Goal: Information Seeking & Learning: Learn about a topic

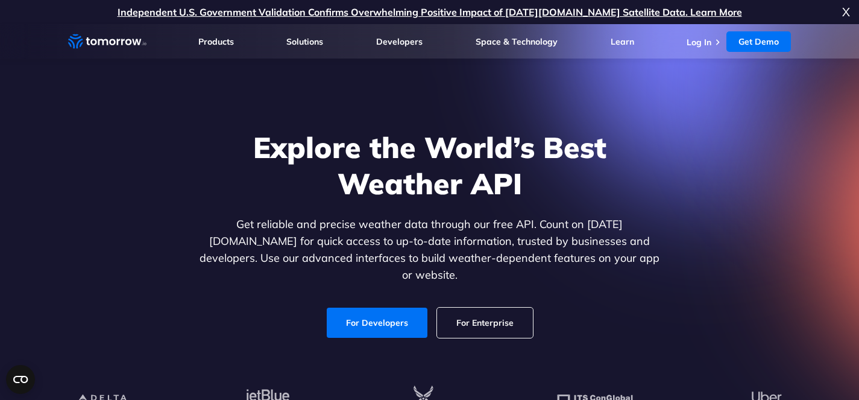
click at [849, 7] on span "X" at bounding box center [846, 12] width 8 height 24
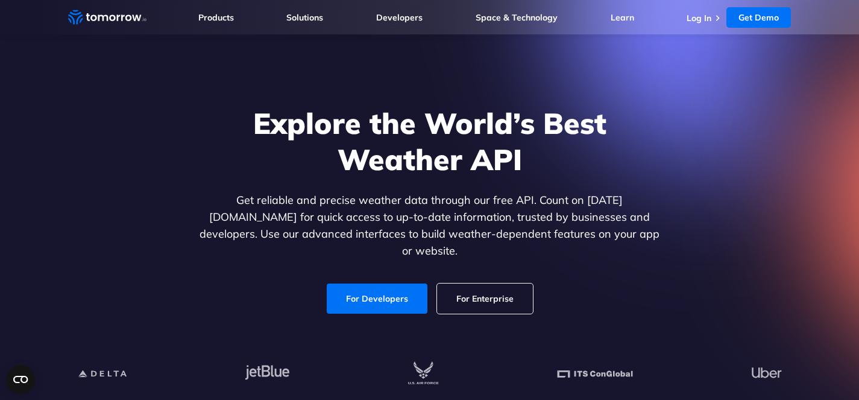
click at [46, 259] on section "Explore the World’s Best Weather API Get reliable and precise weather data thro…" at bounding box center [429, 205] width 859 height 410
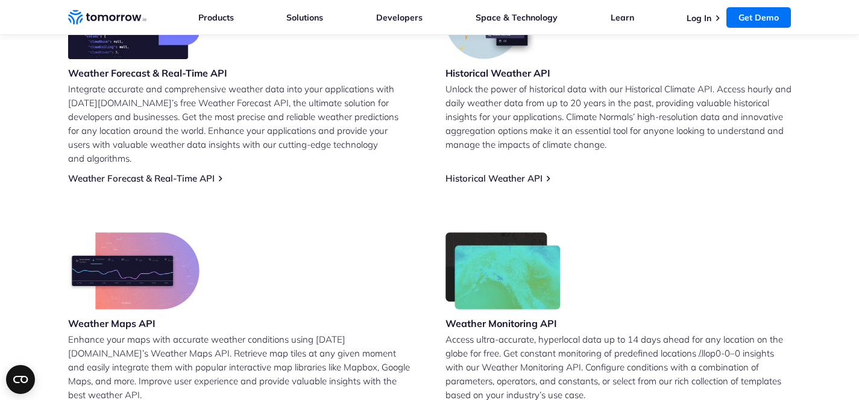
scroll to position [563, 0]
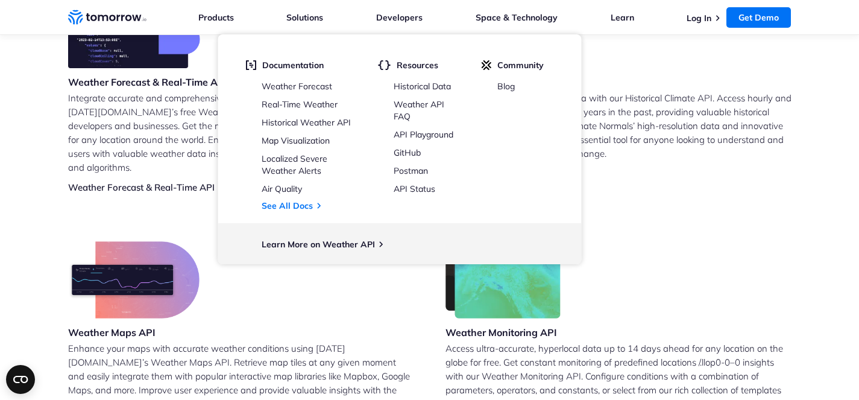
click at [357, 278] on div "Weather Maps API Enhance your maps with accurate weather conditions using [DATE…" at bounding box center [241, 335] width 346 height 188
click at [338, 307] on div "Weather Maps API Enhance your maps with accurate weather conditions using Tomor…" at bounding box center [241, 335] width 346 height 188
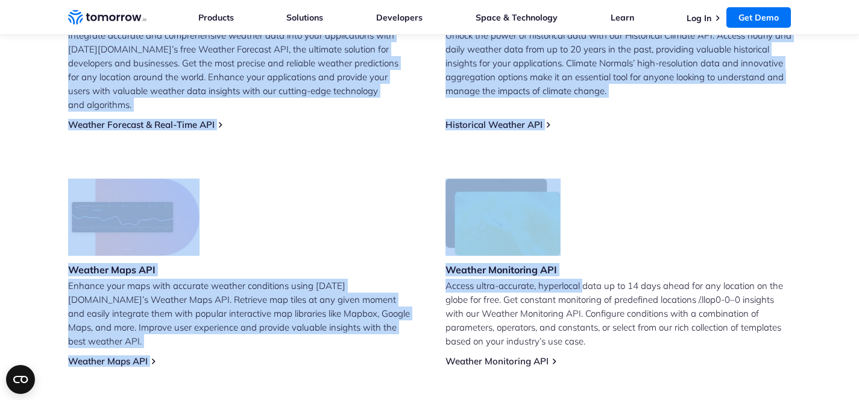
scroll to position [625, 0]
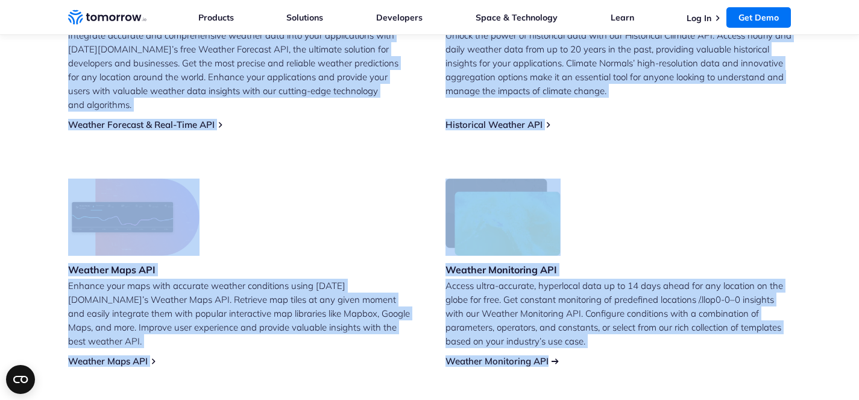
drag, startPoint x: 168, startPoint y: 152, endPoint x: 555, endPoint y: 345, distance: 433.1
copy div "Explore the World’s Best Weather API Get reliable and precise weather data thro…"
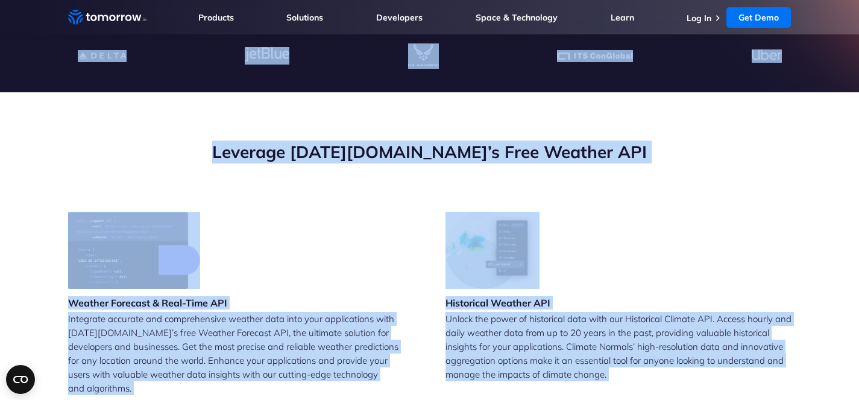
scroll to position [0, 0]
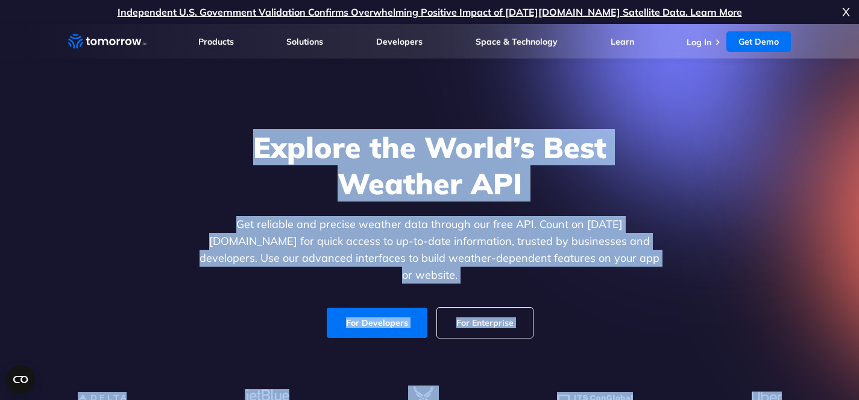
click at [102, 257] on div "Explore the World’s Best Weather API Get reliable and precise weather data thro…" at bounding box center [429, 233] width 742 height 256
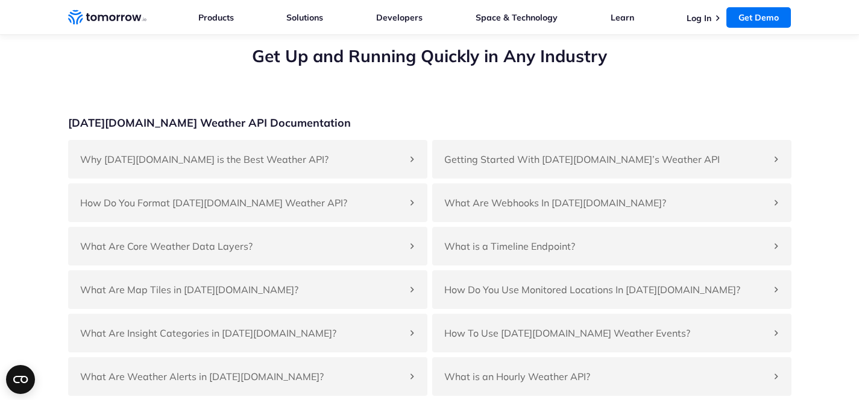
scroll to position [3928, 0]
click at [158, 167] on h4 "Why [DATE][DOMAIN_NAME] is the Best Weather API?" at bounding box center [241, 159] width 323 height 14
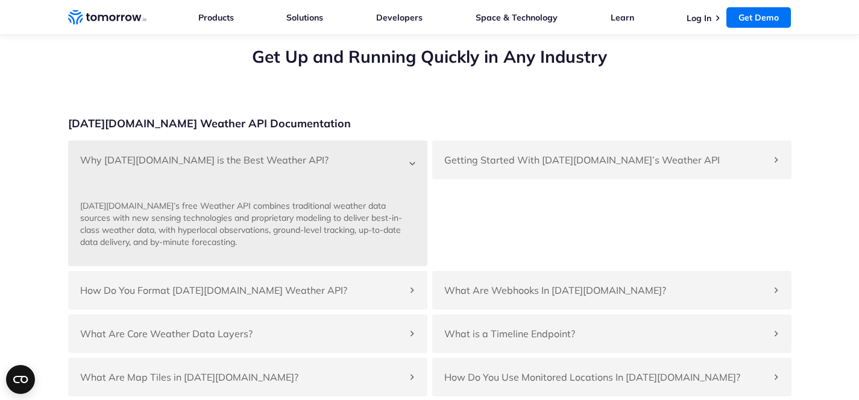
click at [325, 179] on div "Why [DATE][DOMAIN_NAME] is the Best Weather API?" at bounding box center [247, 159] width 359 height 39
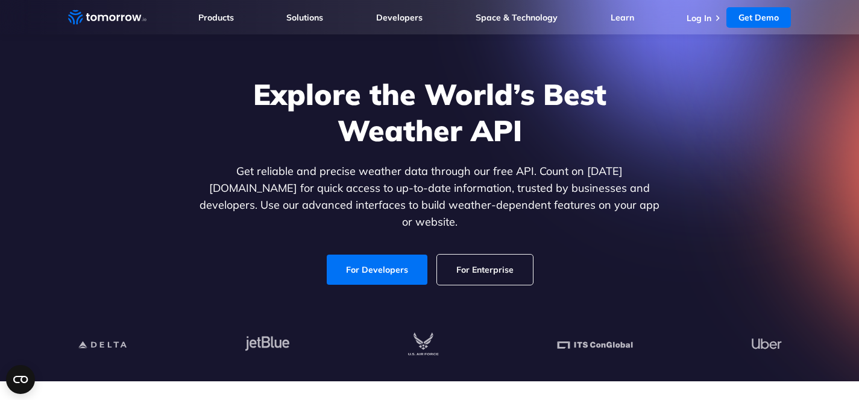
scroll to position [95, 0]
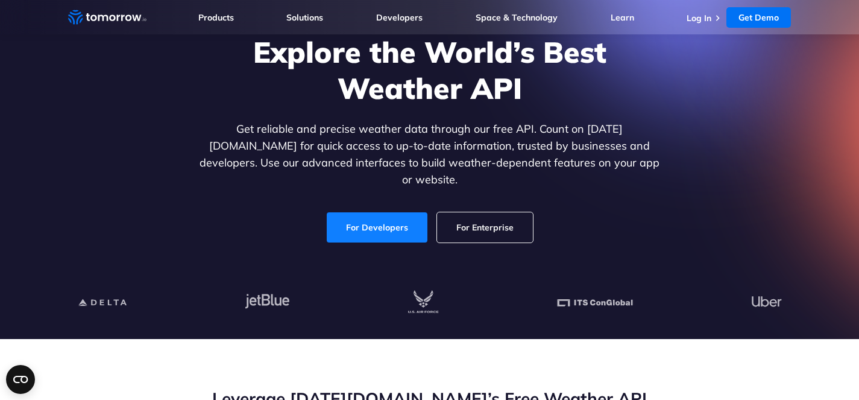
click at [374, 212] on link "For Developers" at bounding box center [377, 227] width 101 height 30
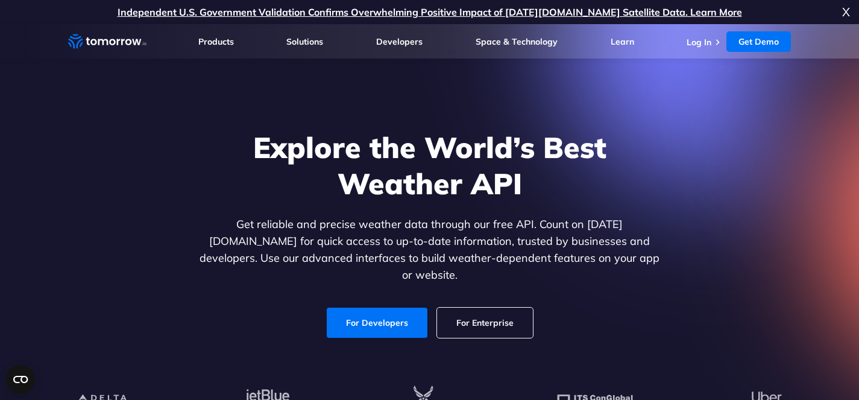
scroll to position [262, 0]
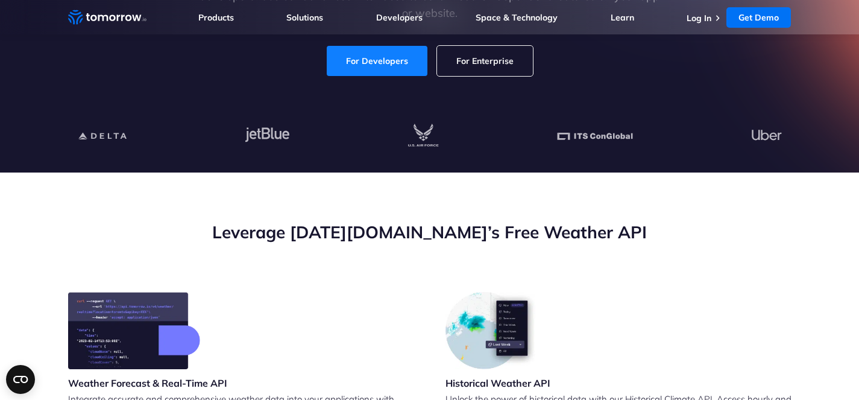
click at [346, 48] on link "For Developers" at bounding box center [377, 61] width 101 height 30
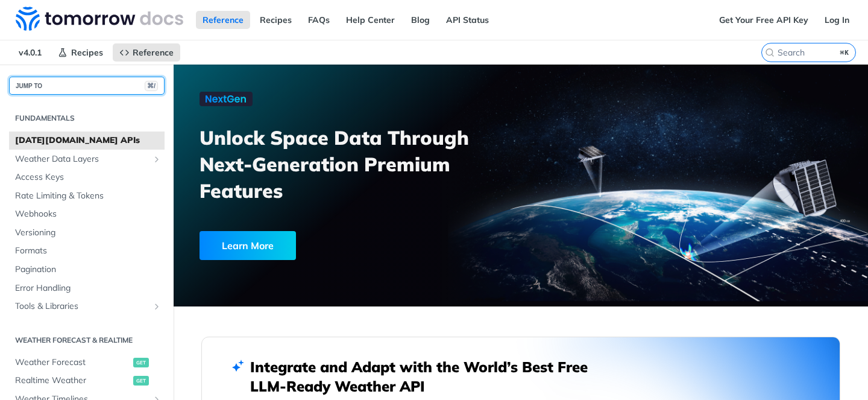
click at [71, 78] on button "JUMP TO ⌘/" at bounding box center [86, 86] width 155 height 18
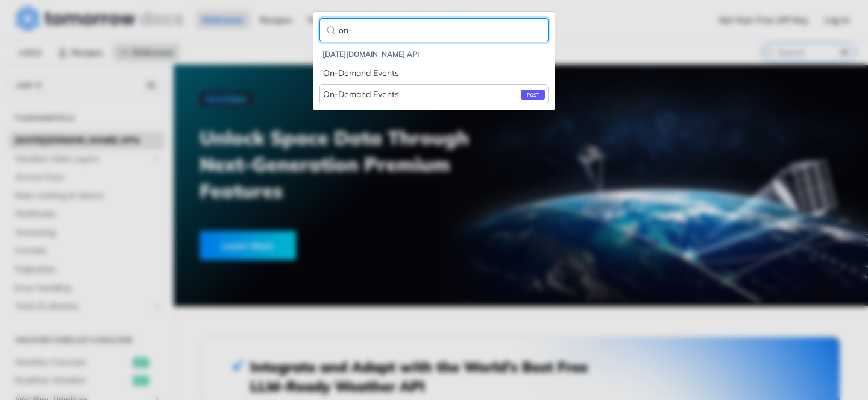
type input "on-"
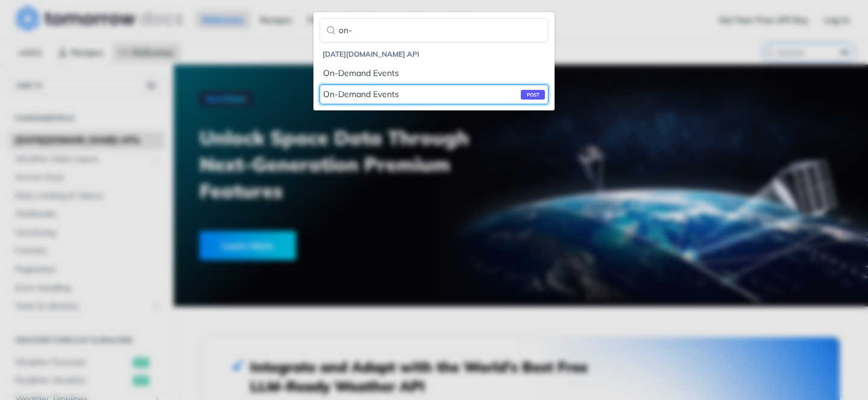
click at [499, 96] on div "On-Demand Events post" at bounding box center [434, 94] width 222 height 13
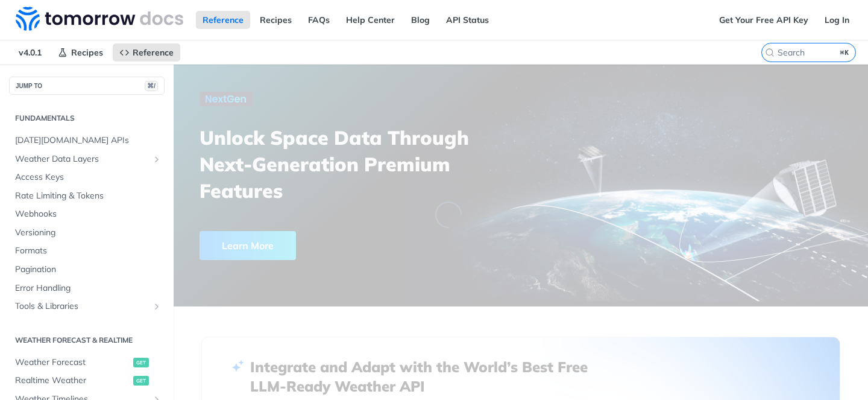
scroll to position [421, 0]
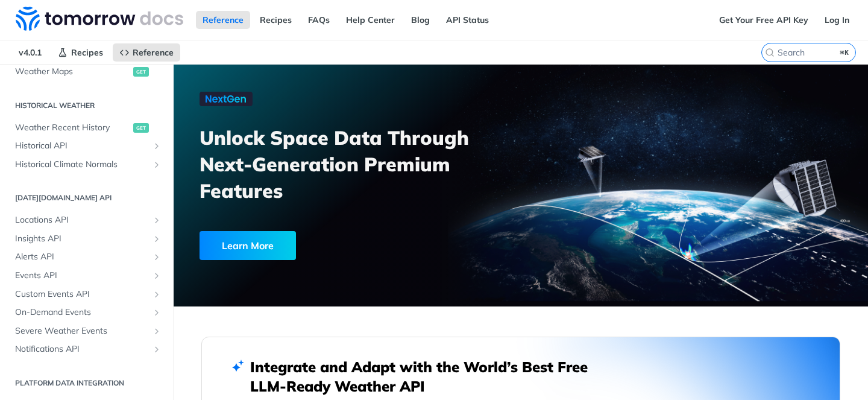
scroll to position [401, 0]
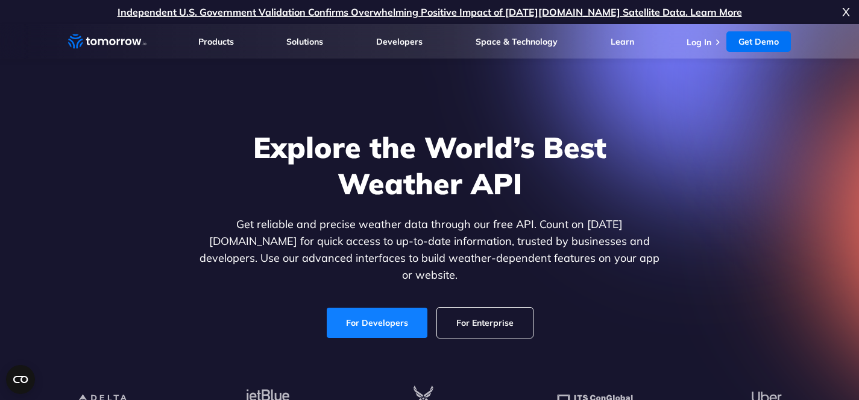
click at [347, 307] on link "For Developers" at bounding box center [377, 322] width 101 height 30
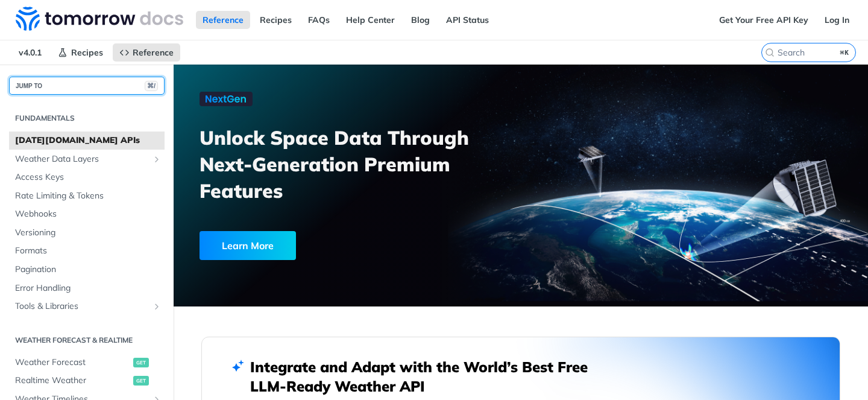
click at [58, 85] on button "JUMP TO ⌘/" at bounding box center [86, 86] width 155 height 18
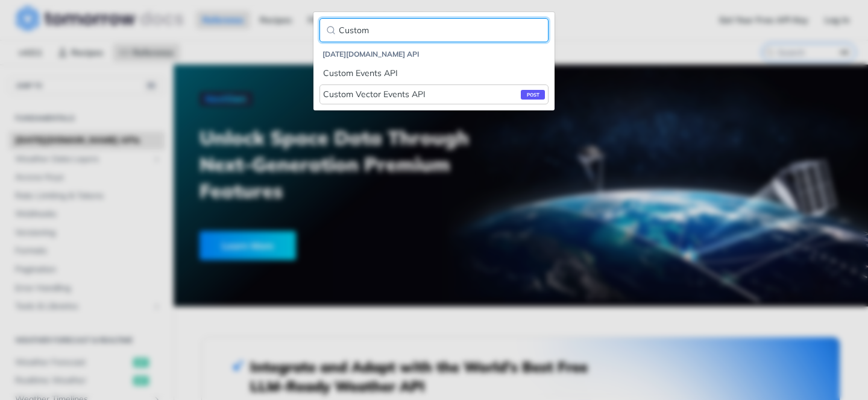
type input "Custom"
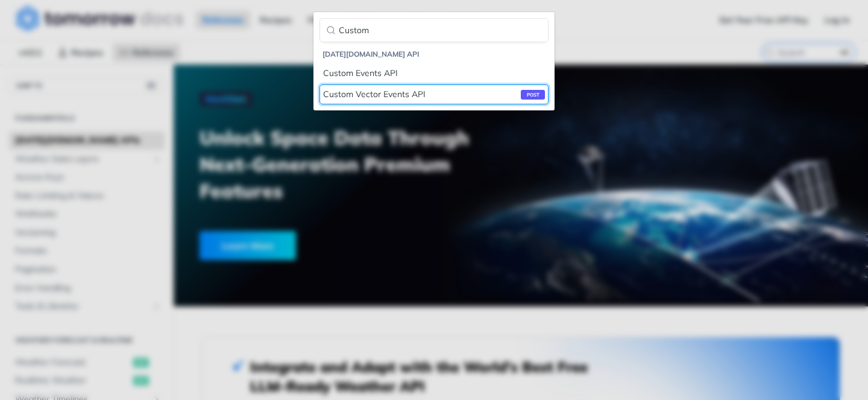
click at [399, 95] on div "Custom Vector Events API post" at bounding box center [434, 94] width 222 height 13
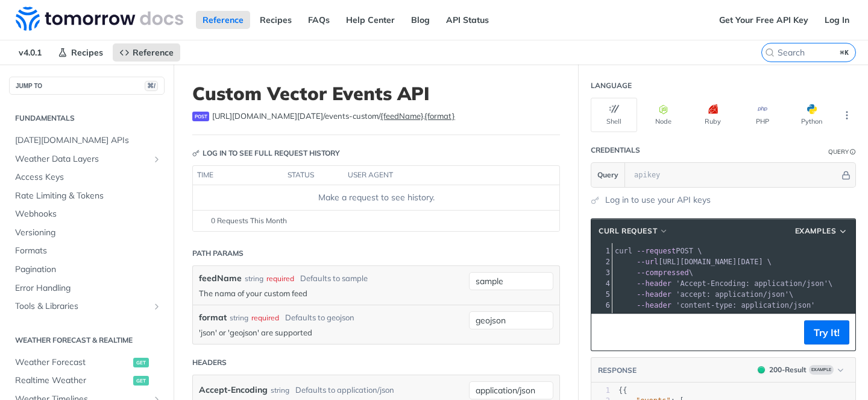
scroll to position [2, 0]
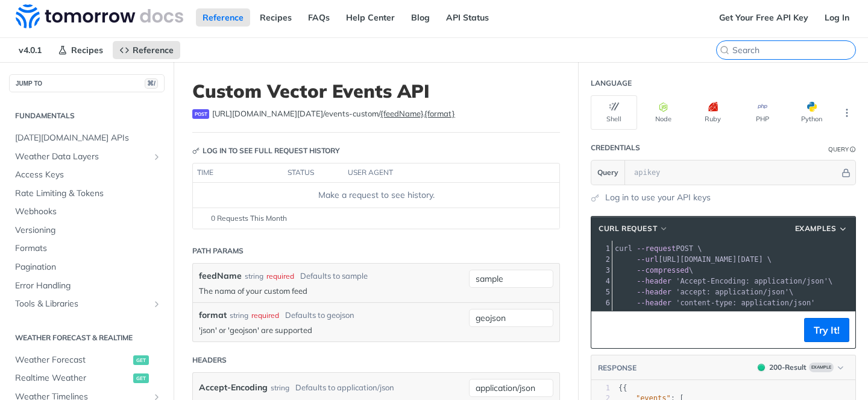
click at [787, 51] on input "⌘K" at bounding box center [793, 50] width 123 height 11
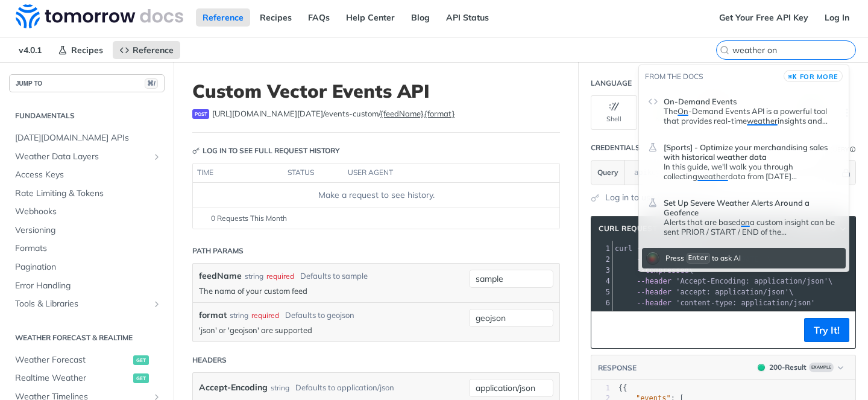
type input "weather on"
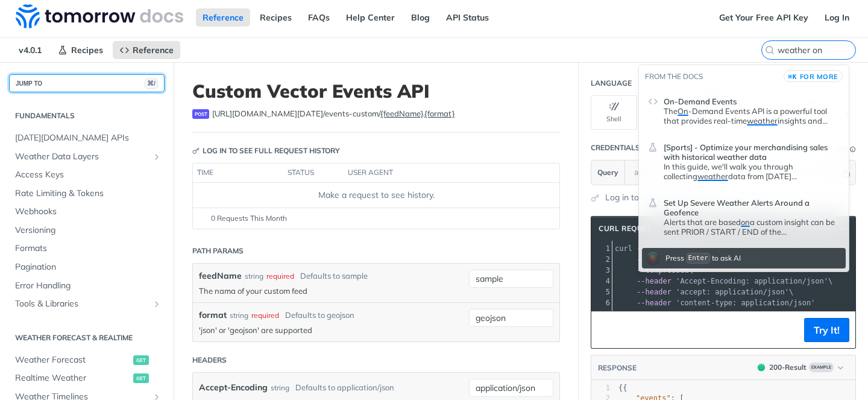
click at [53, 91] on button "JUMP TO ⌘/" at bounding box center [86, 83] width 155 height 18
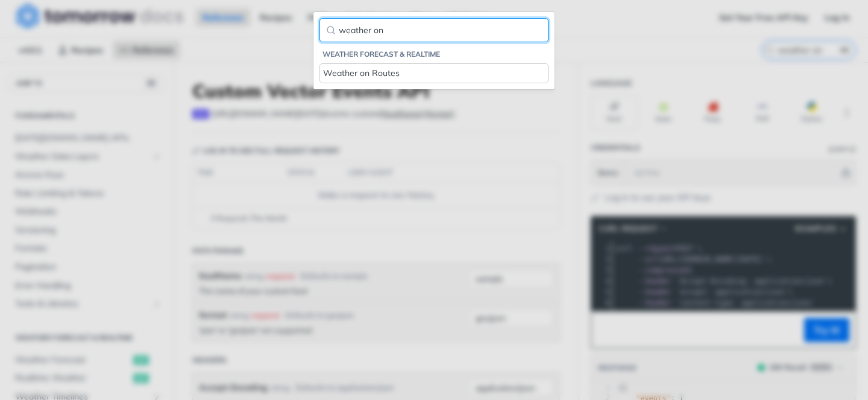
type input "weather on"
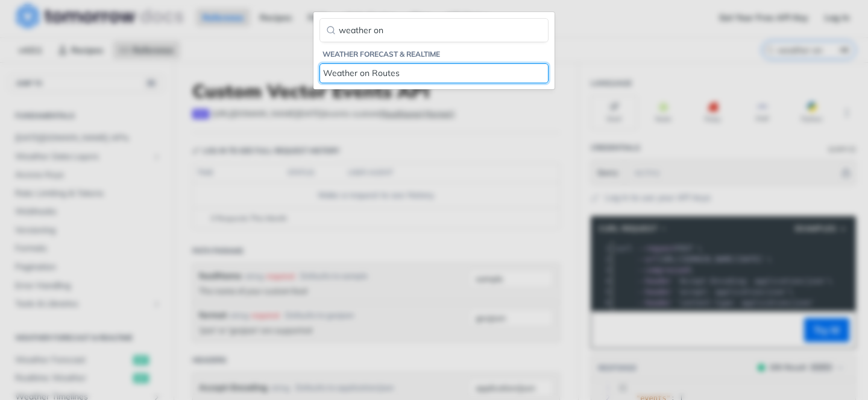
click at [334, 71] on div "Weather on Routes" at bounding box center [434, 73] width 222 height 13
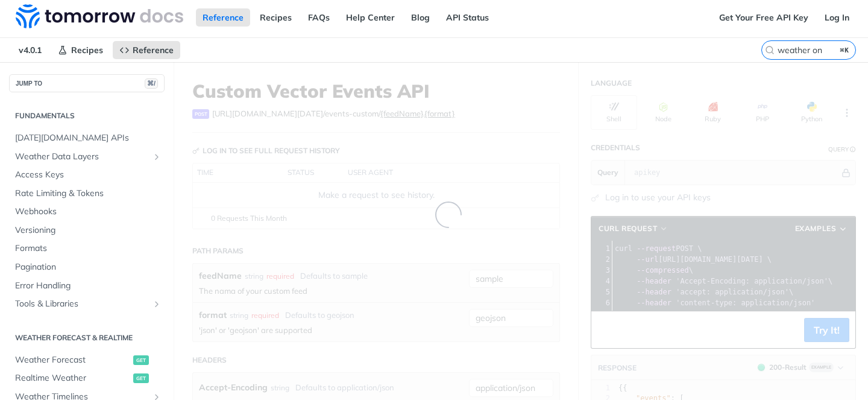
scroll to position [205, 0]
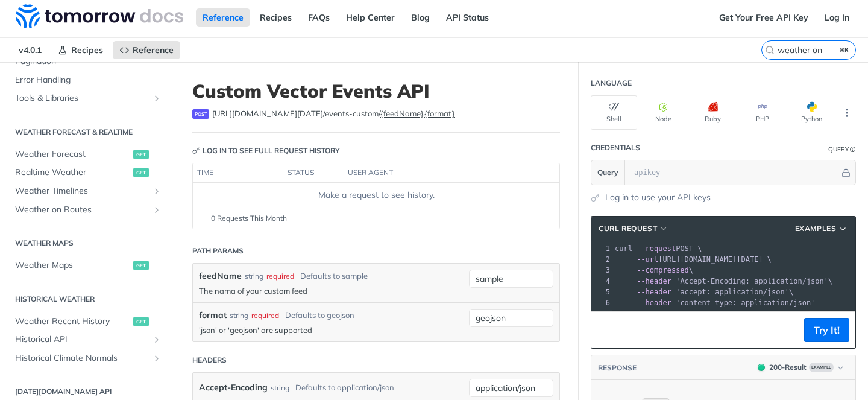
scroll to position [316, 0]
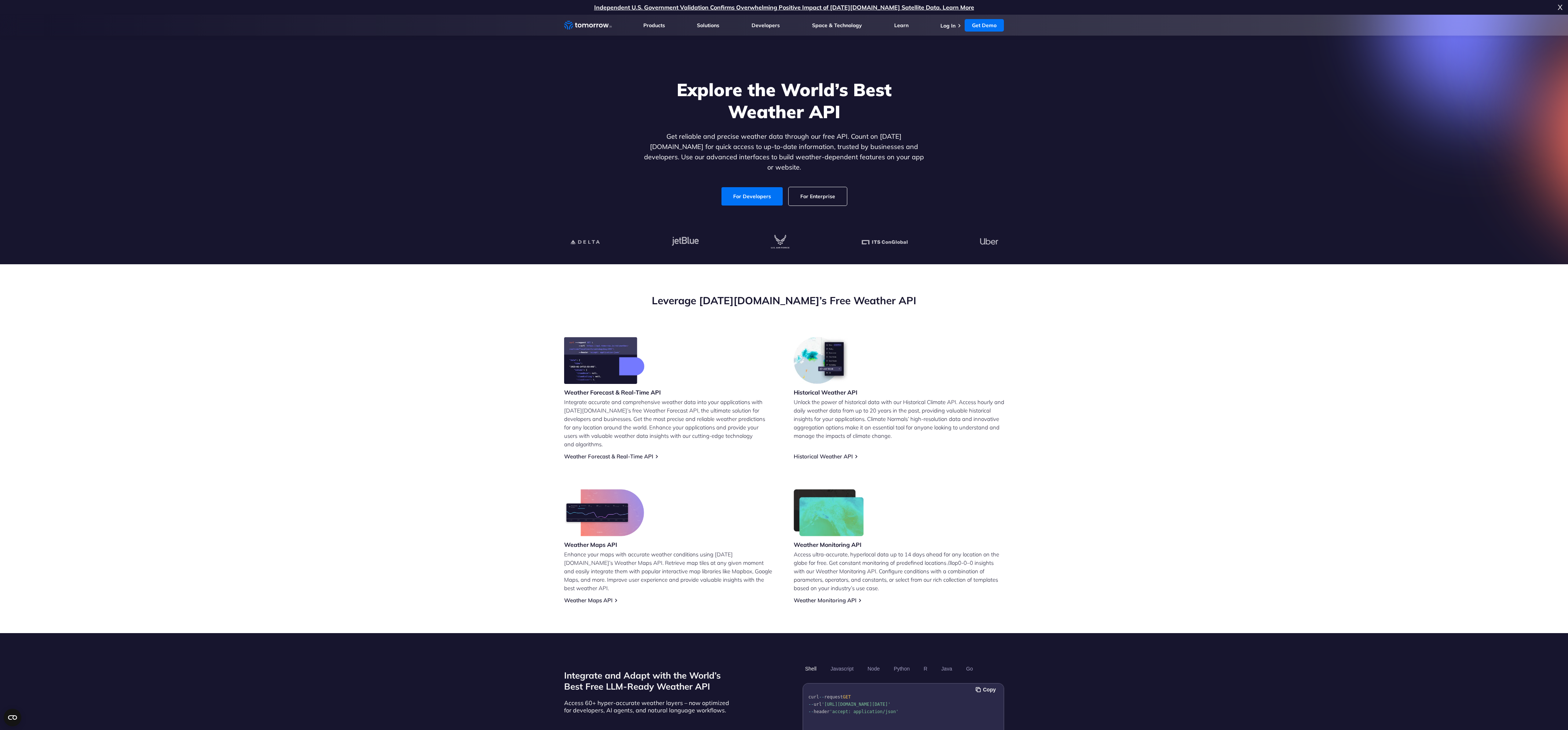
click at [374, 106] on section "Explore the World’s Best Weather API Get reliable and precise weather data thro…" at bounding box center [784, 139] width 1568 height 250
